Goal: Information Seeking & Learning: Learn about a topic

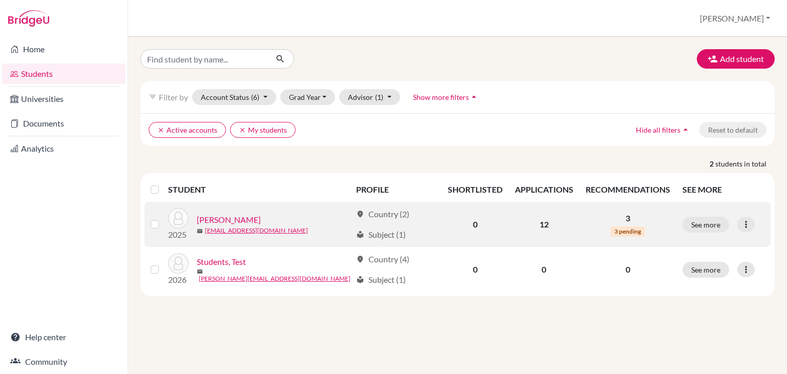
click at [631, 224] on td "3 3 pending" at bounding box center [627, 224] width 97 height 45
click at [229, 218] on link "[PERSON_NAME]" at bounding box center [229, 220] width 64 height 12
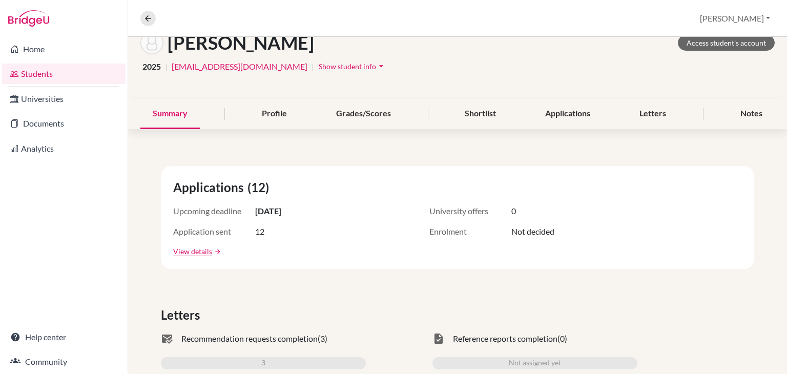
scroll to position [102, 0]
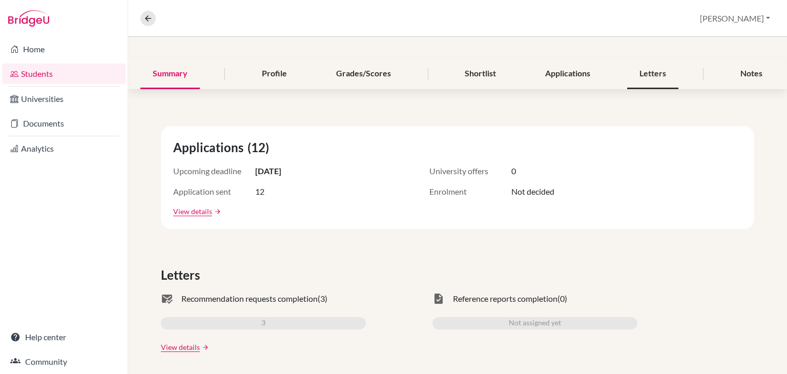
click at [655, 74] on div "Letters" at bounding box center [652, 74] width 51 height 30
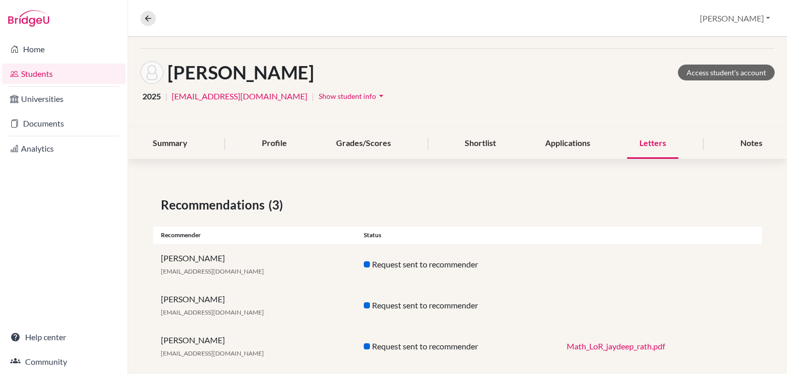
scroll to position [50, 0]
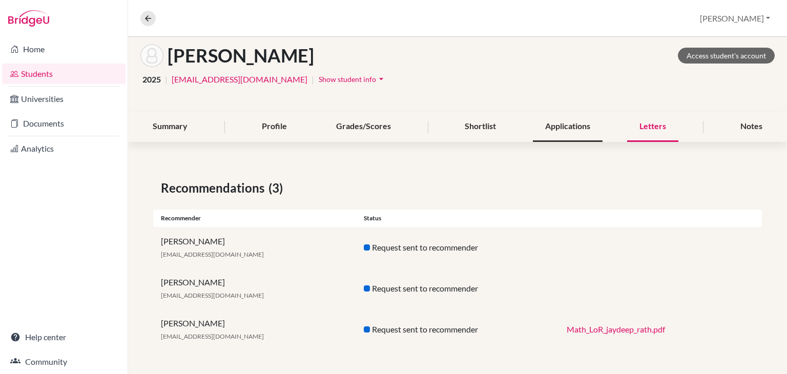
click at [569, 124] on div "Applications" at bounding box center [568, 127] width 70 height 30
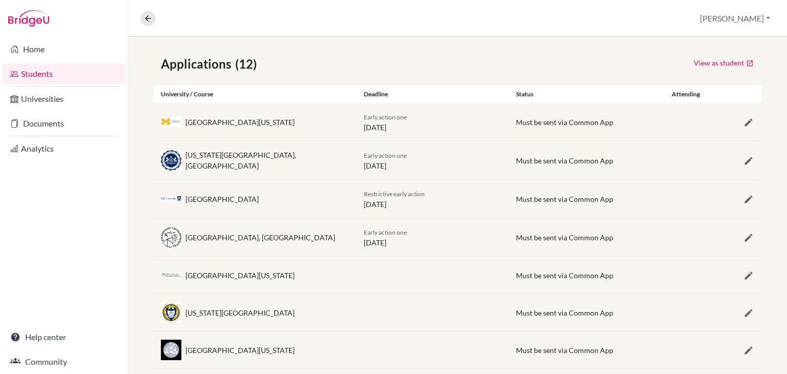
scroll to position [71, 0]
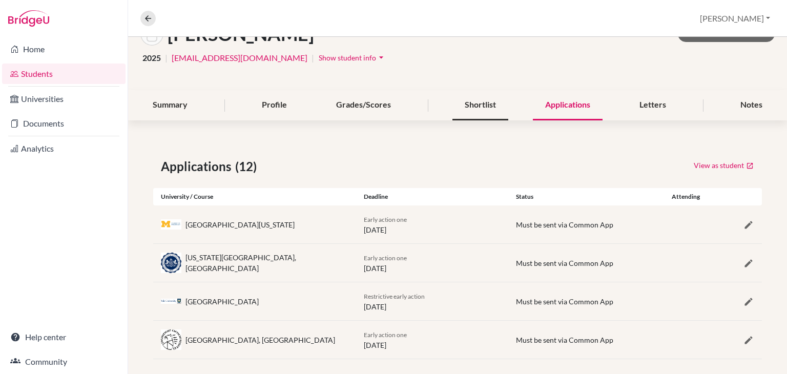
click at [483, 115] on div "Shortlist" at bounding box center [480, 105] width 56 height 30
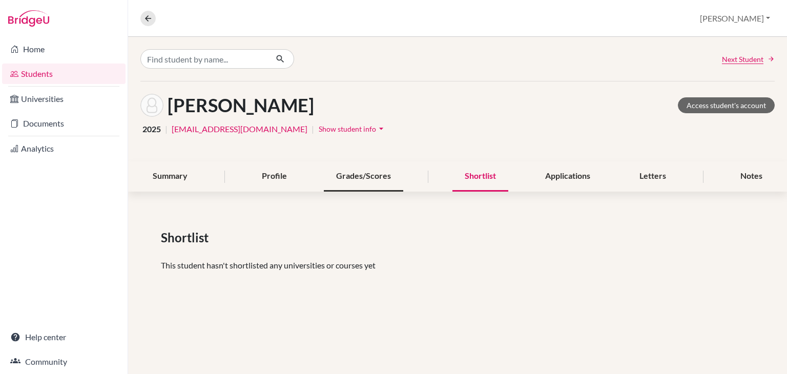
click at [370, 162] on div "Grades/Scores" at bounding box center [363, 176] width 79 height 30
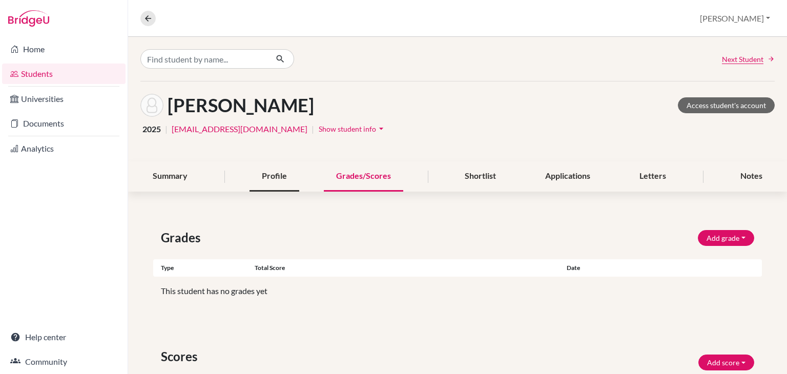
click at [281, 181] on div "Profile" at bounding box center [274, 176] width 50 height 30
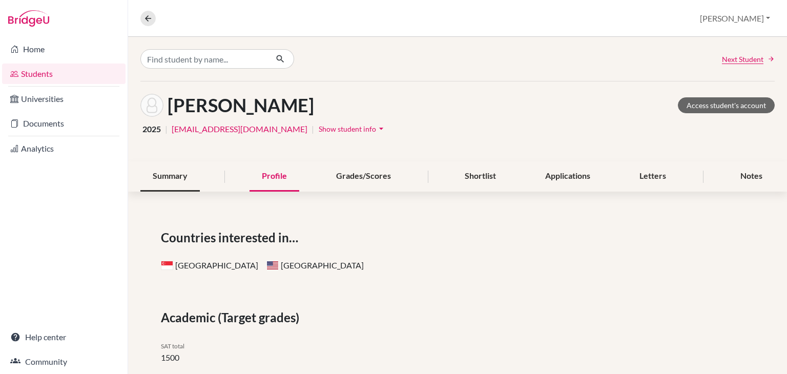
click at [176, 186] on div "Summary" at bounding box center [169, 176] width 59 height 30
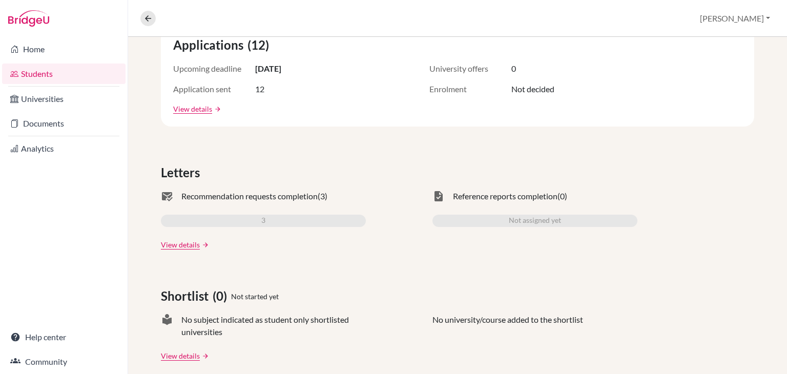
scroll to position [256, 0]
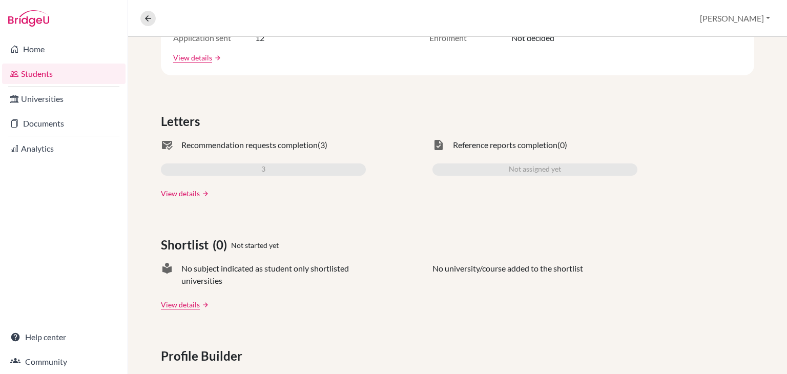
click at [193, 189] on link "View details" at bounding box center [180, 193] width 39 height 11
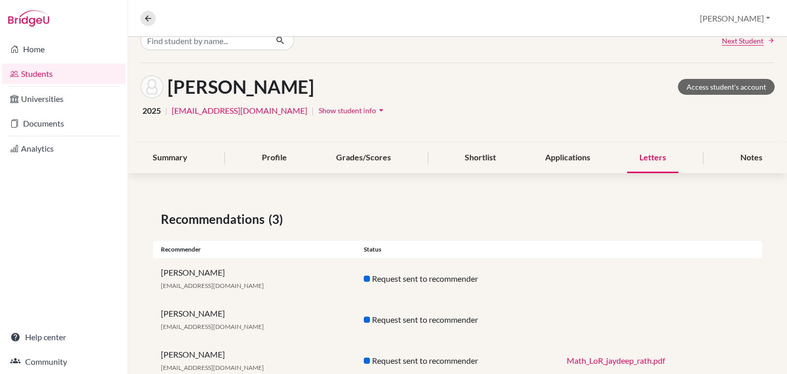
scroll to position [50, 0]
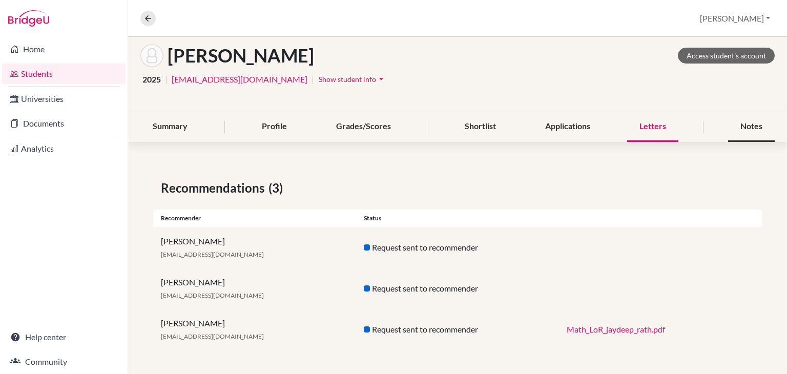
click at [728, 129] on div "Notes" at bounding box center [751, 127] width 47 height 30
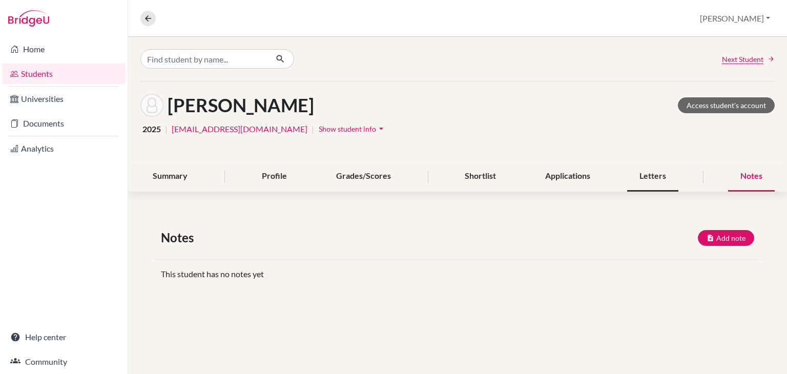
click at [636, 185] on div "Letters" at bounding box center [652, 176] width 51 height 30
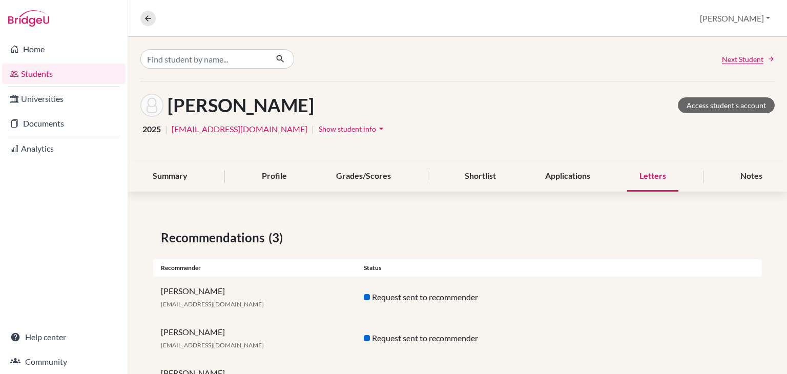
scroll to position [50, 0]
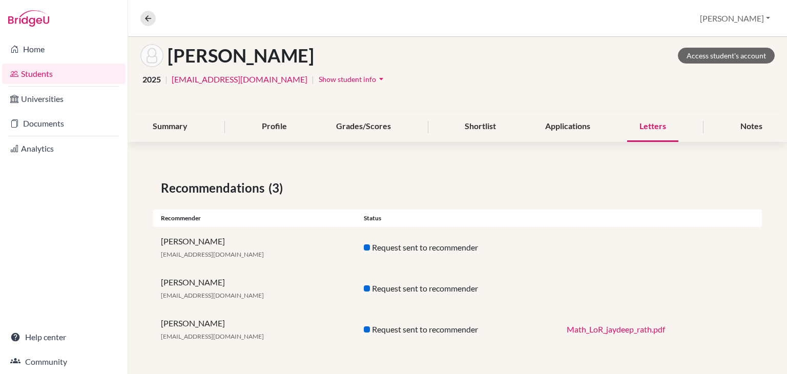
click at [620, 327] on link "Math_LoR_jaydeep_rath.pdf" at bounding box center [615, 329] width 98 height 10
click at [403, 167] on div "Recommendations (3) Recommender Status [PERSON_NAME] [EMAIL_ADDRESS][DOMAIN_NAM…" at bounding box center [457, 264] width 659 height 220
click at [476, 123] on div "Shortlist" at bounding box center [480, 127] width 56 height 30
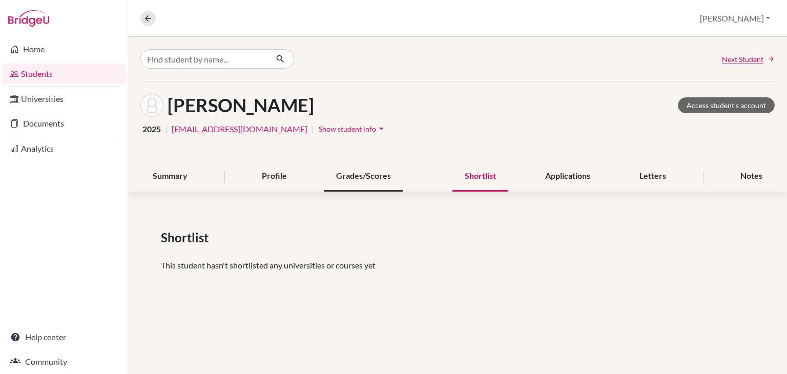
click at [351, 178] on div "Grades/Scores" at bounding box center [363, 176] width 79 height 30
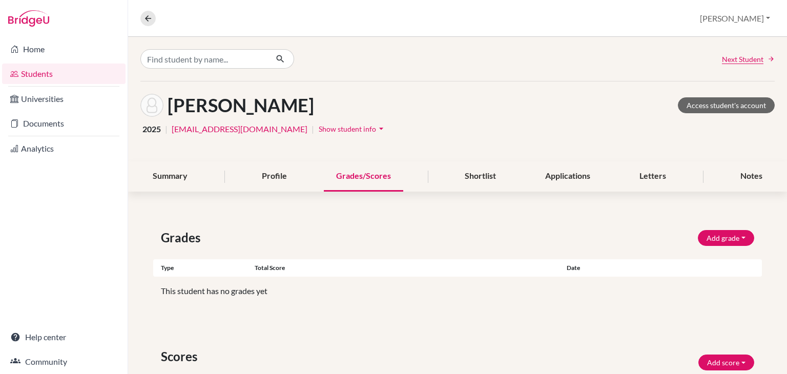
click at [225, 182] on div "Summary Profile Grades/Scores Shortlist Applications Letters Notes" at bounding box center [457, 176] width 634 height 30
click at [167, 180] on div "Summary" at bounding box center [169, 176] width 59 height 30
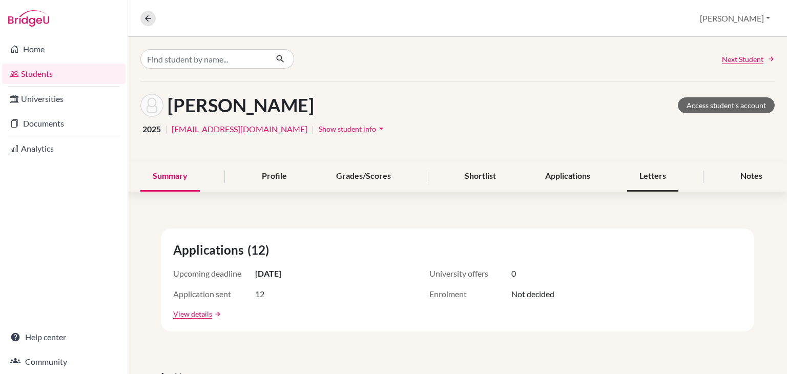
click at [637, 183] on div "Letters" at bounding box center [652, 176] width 51 height 30
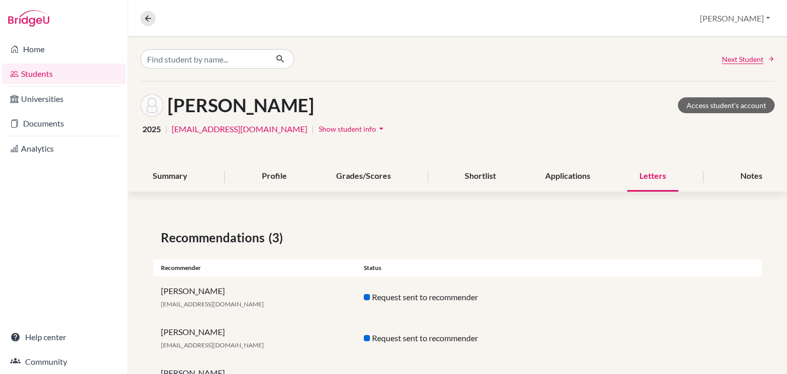
scroll to position [50, 0]
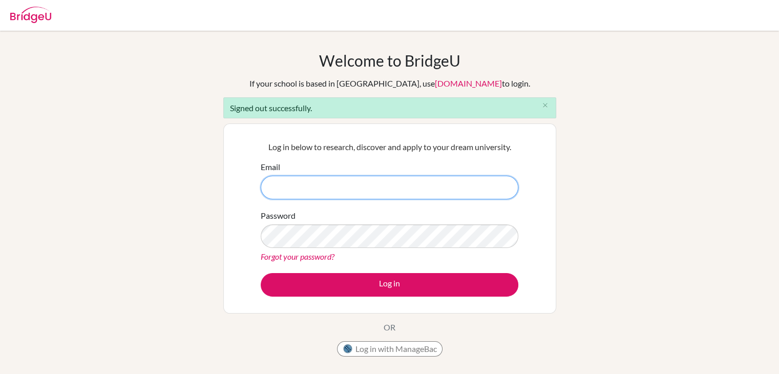
type input "[EMAIL_ADDRESS][DOMAIN_NAME]"
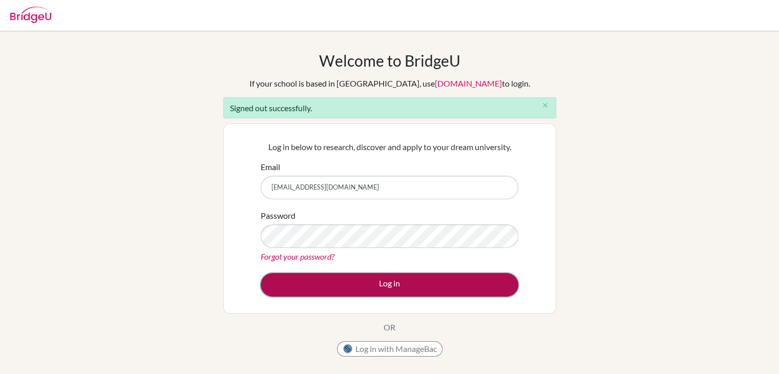
click at [407, 290] on button "Log in" at bounding box center [390, 285] width 258 height 24
